Goal: Check status: Check status

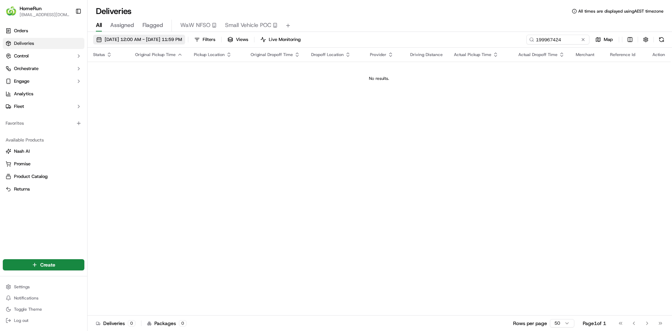
click at [161, 38] on span "[DATE] 12:00 AM - [DATE] 11:59 PM" at bounding box center [143, 39] width 77 height 6
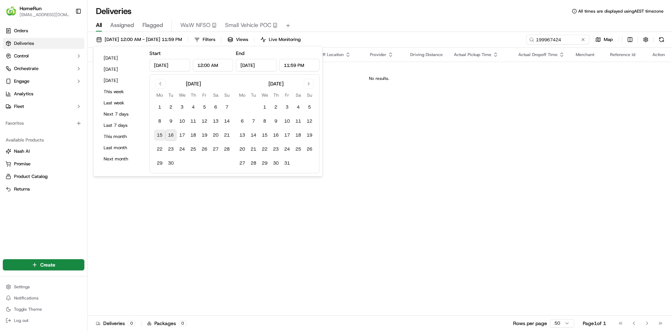
click at [158, 134] on button "15" at bounding box center [159, 134] width 11 height 11
type input "[DATE]"
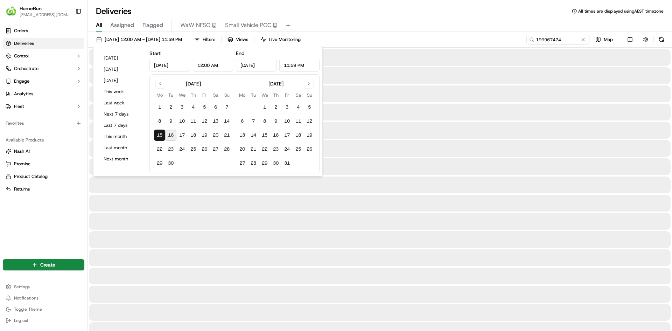
click at [172, 136] on button "16" at bounding box center [170, 134] width 11 height 11
type input "[DATE]"
click at [557, 38] on input "199967424" at bounding box center [547, 40] width 84 height 10
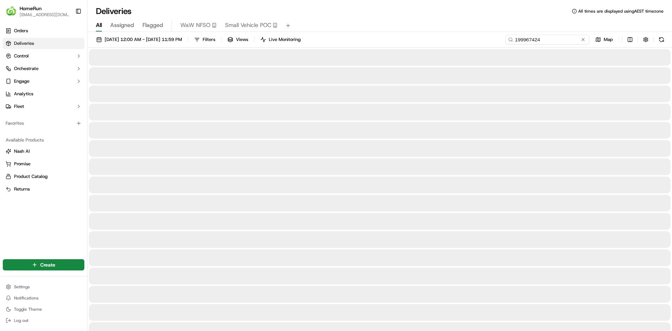
click at [557, 38] on input "199967424" at bounding box center [547, 40] width 84 height 10
paste input "269689441"
type input "269689441"
click at [662, 40] on button at bounding box center [661, 40] width 10 height 10
